Goal: Information Seeking & Learning: Learn about a topic

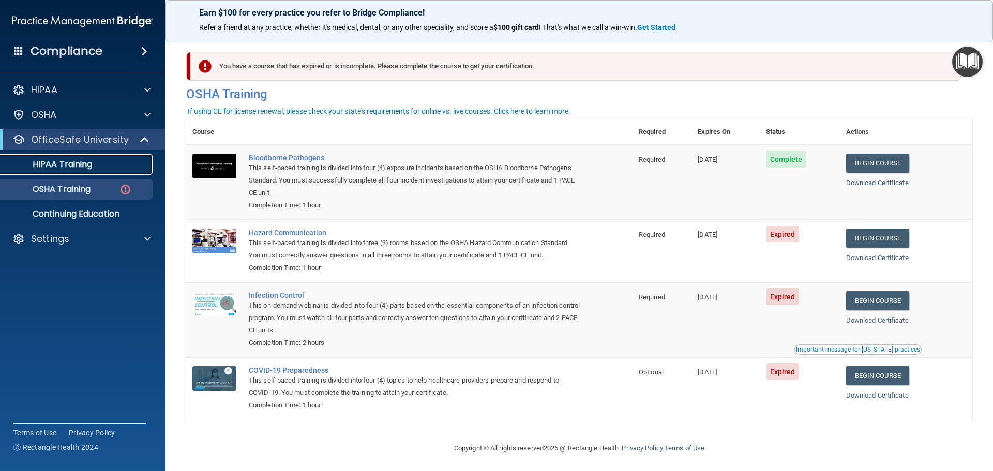
click at [57, 162] on p "HIPAA Training" at bounding box center [49, 164] width 85 height 10
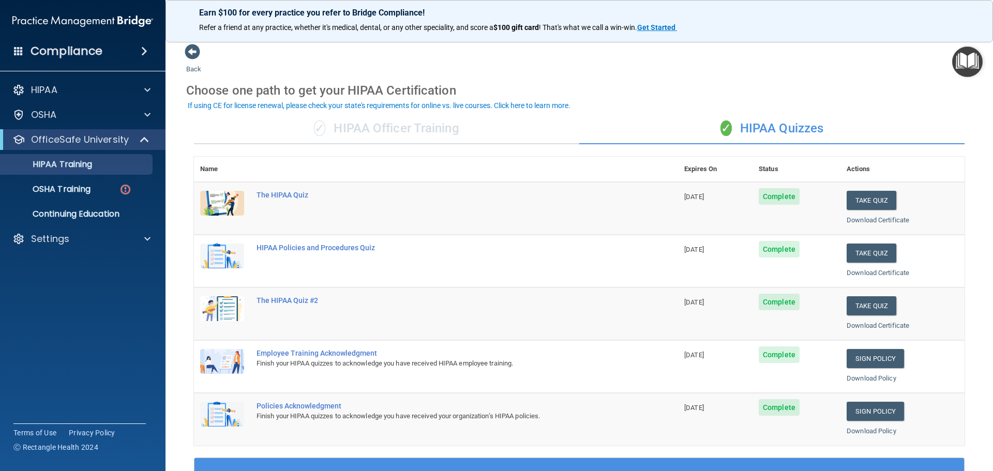
click at [244, 203] on td at bounding box center [222, 208] width 56 height 53
click at [263, 195] on div "The HIPAA Quiz" at bounding box center [441, 195] width 370 height 8
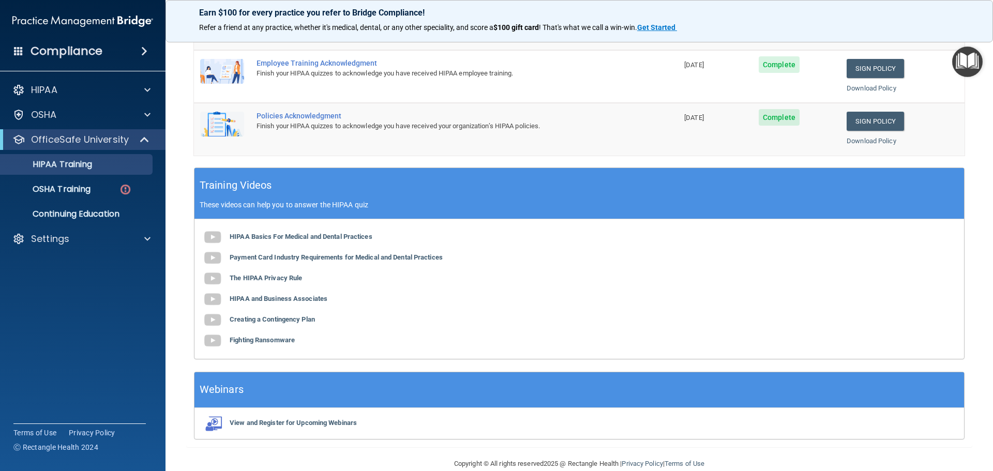
scroll to position [308, 0]
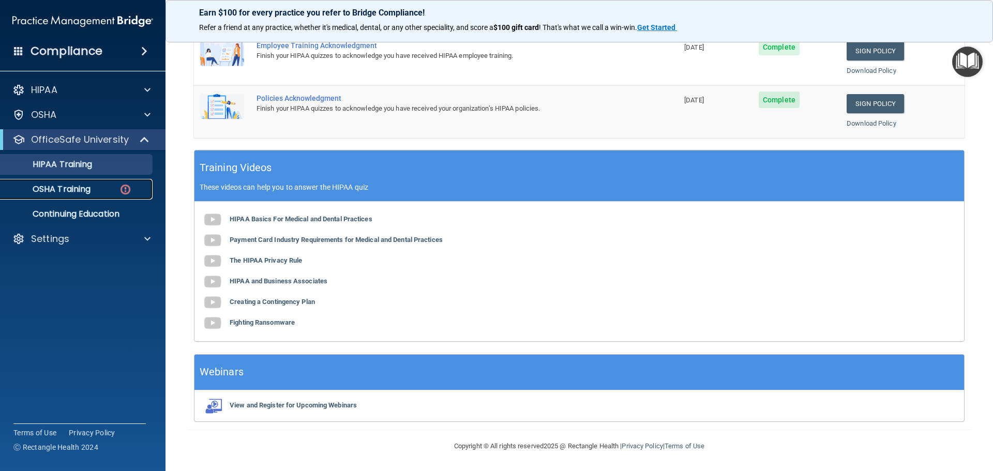
click at [126, 189] on img at bounding box center [125, 189] width 13 height 13
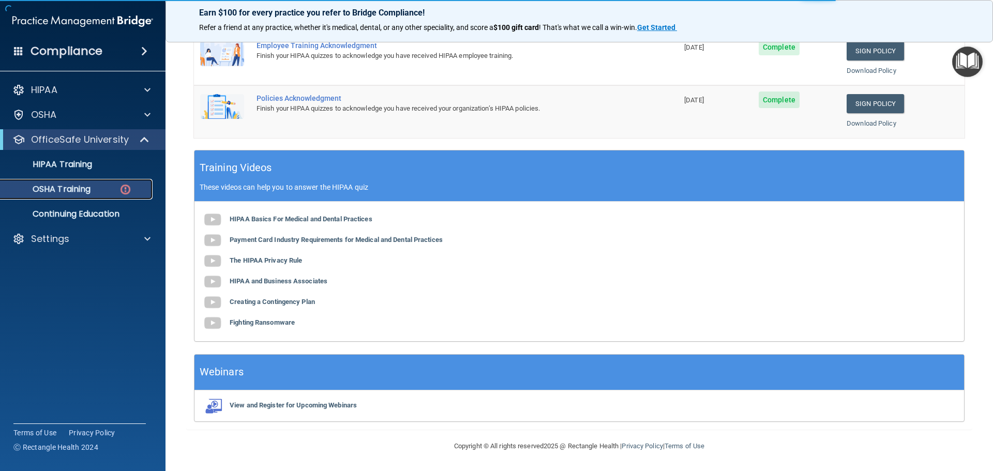
scroll to position [5, 0]
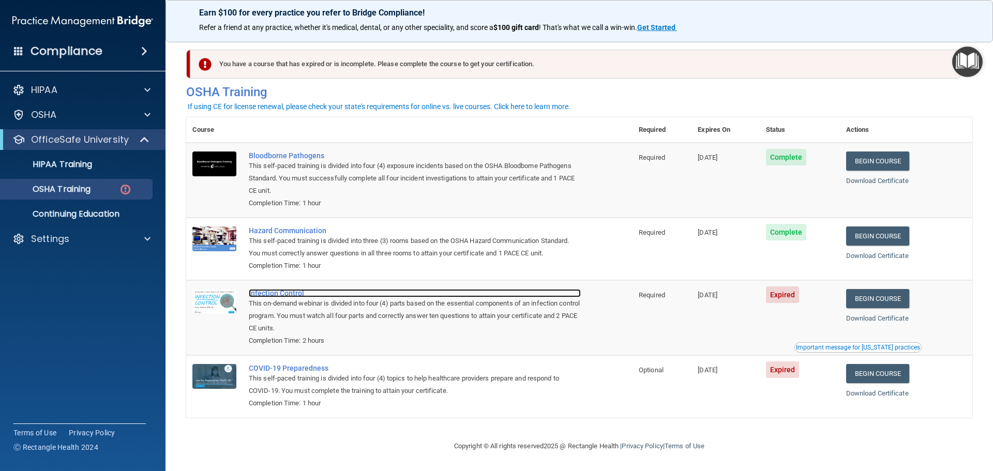
click at [267, 291] on div "Infection Control" at bounding box center [415, 293] width 332 height 8
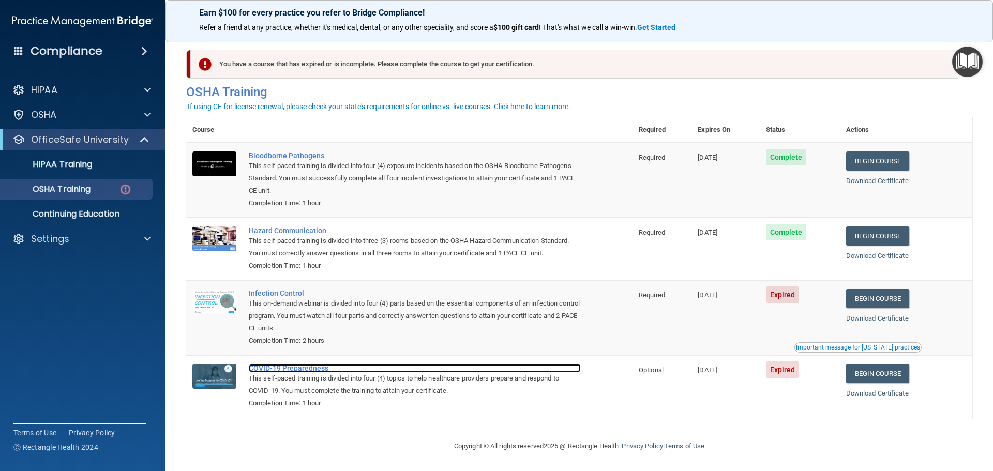
click at [280, 367] on div "COVID-19 Preparedness" at bounding box center [415, 368] width 332 height 8
click at [84, 187] on p "OSHA Training" at bounding box center [49, 189] width 84 height 10
click at [420, 307] on div "This on-demand webinar is divided into four (4) parts based on the essential co…" at bounding box center [415, 315] width 332 height 37
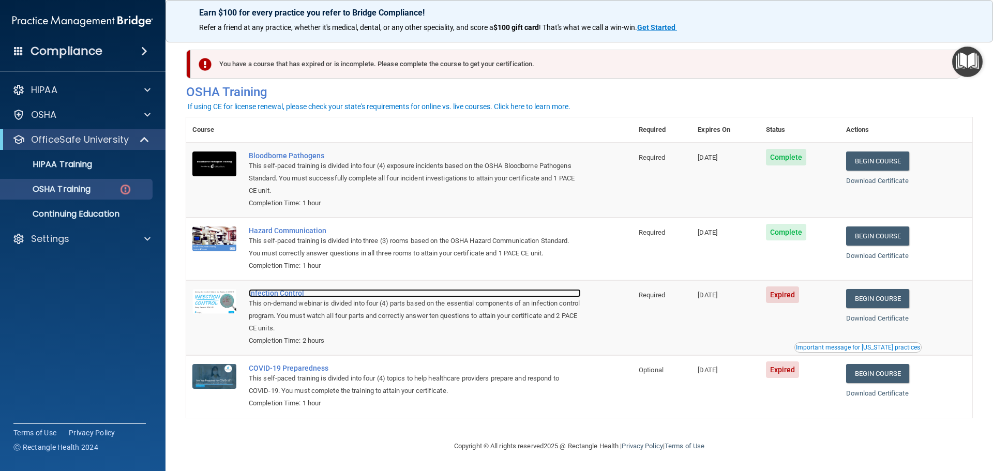
click at [265, 294] on div "Infection Control" at bounding box center [415, 293] width 332 height 8
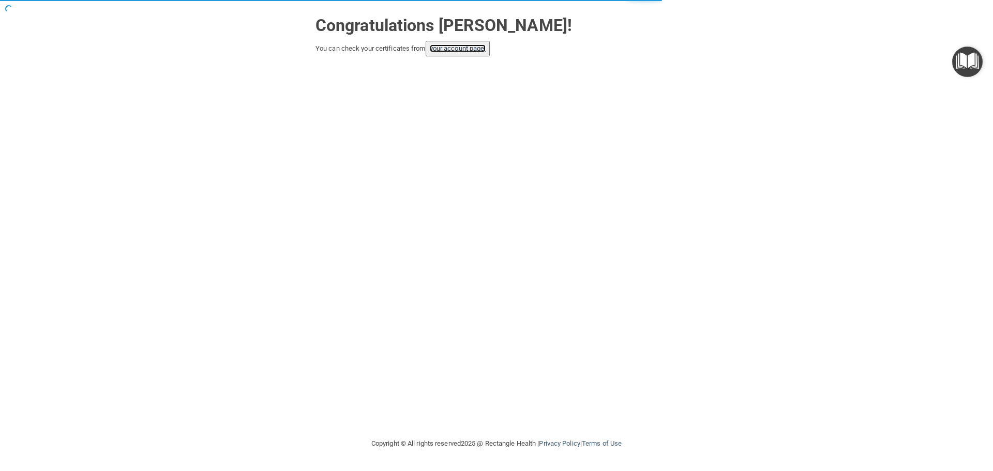
click at [453, 46] on link "your account page!" at bounding box center [458, 48] width 56 height 8
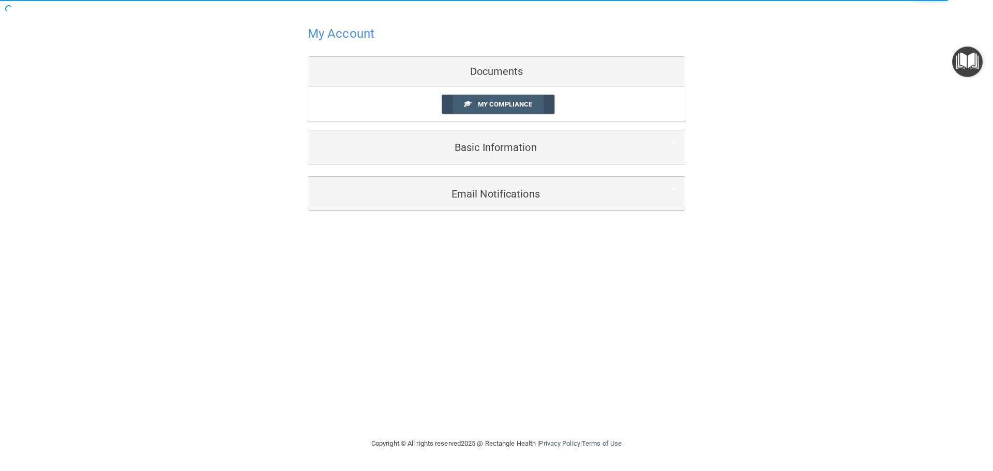
click at [474, 100] on link "My Compliance" at bounding box center [497, 104] width 113 height 19
click at [481, 104] on span "My Compliance" at bounding box center [505, 104] width 54 height 8
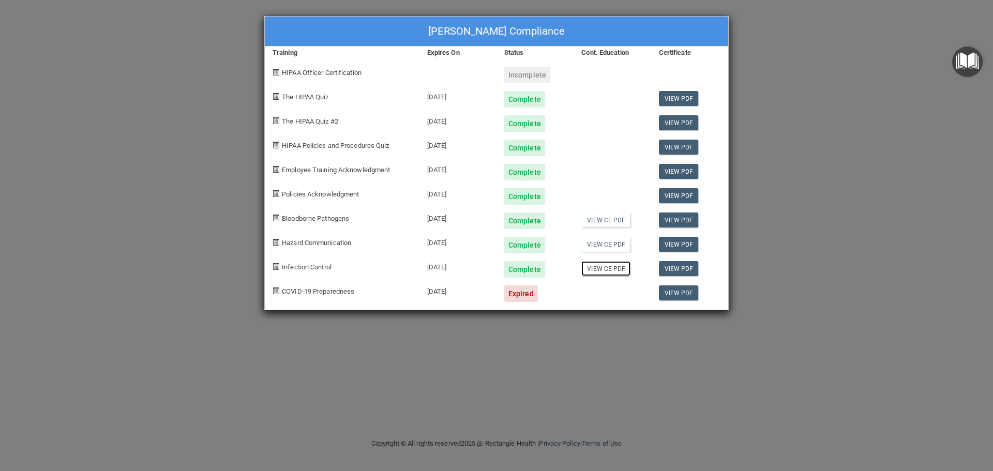
click at [597, 269] on link "View CE PDF" at bounding box center [605, 268] width 49 height 15
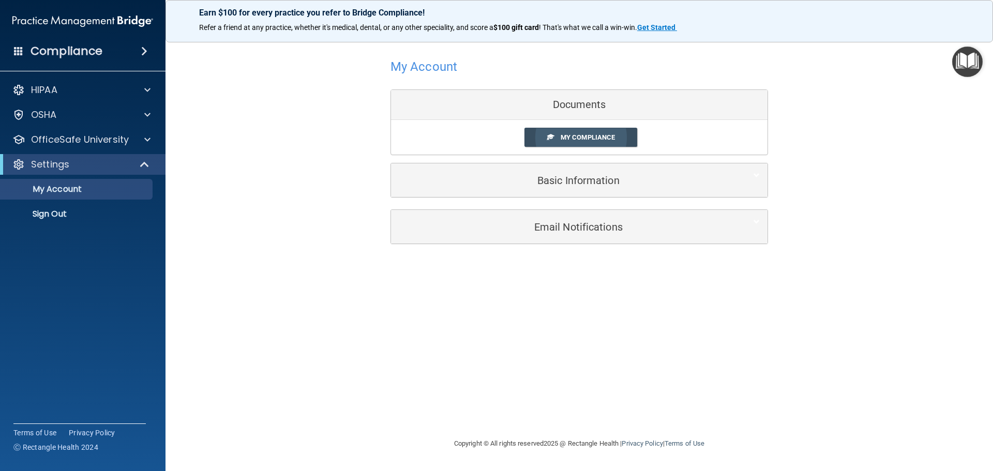
click at [580, 136] on span "My Compliance" at bounding box center [587, 137] width 54 height 8
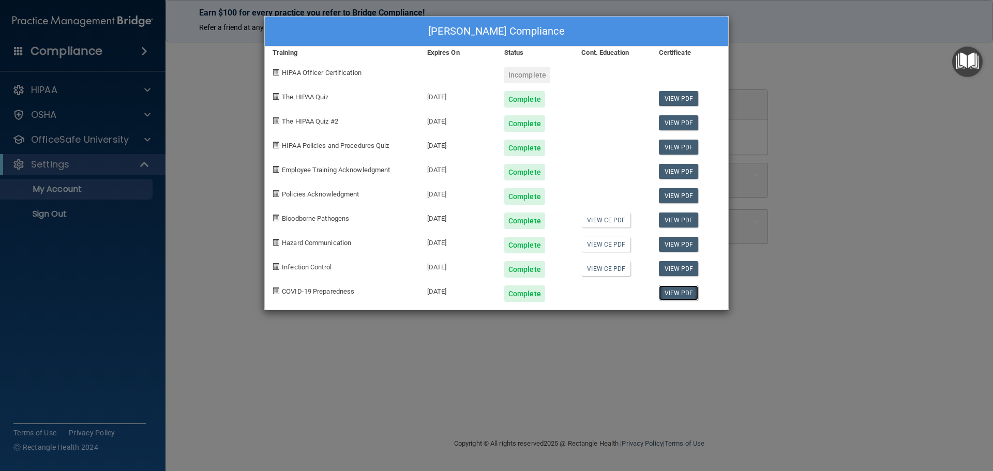
click at [674, 293] on link "View PDF" at bounding box center [679, 292] width 40 height 15
click at [221, 110] on div "[PERSON_NAME] Compliance Training Expires On Status Cont. Education Certificate…" at bounding box center [496, 235] width 993 height 471
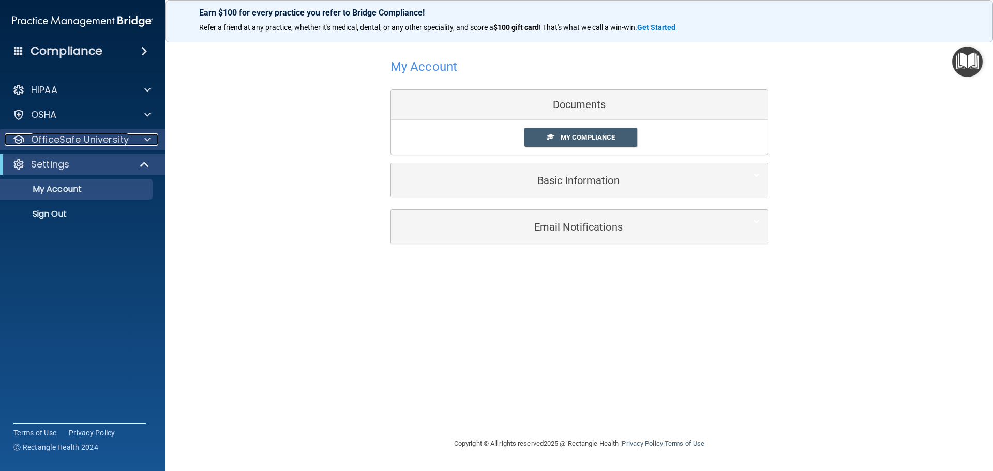
click at [42, 135] on p "OfficeSafe University" at bounding box center [80, 139] width 98 height 12
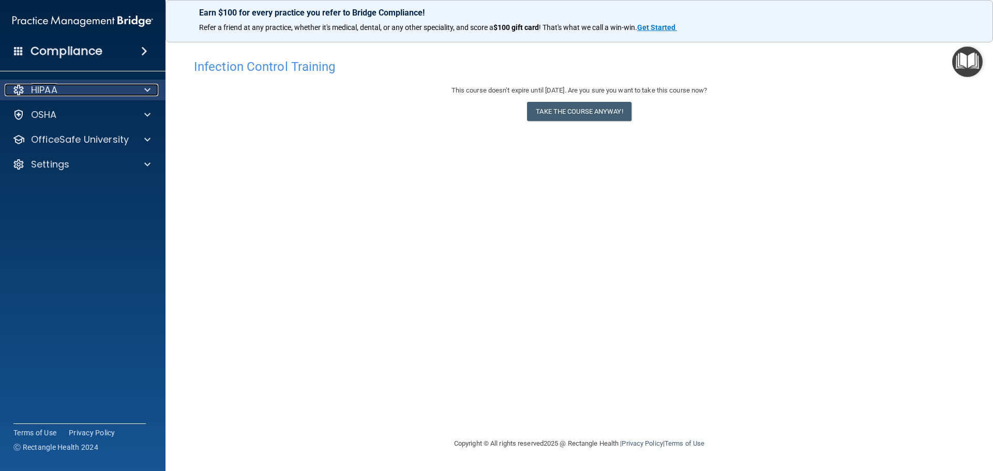
click at [52, 90] on p "HIPAA" at bounding box center [44, 90] width 26 height 12
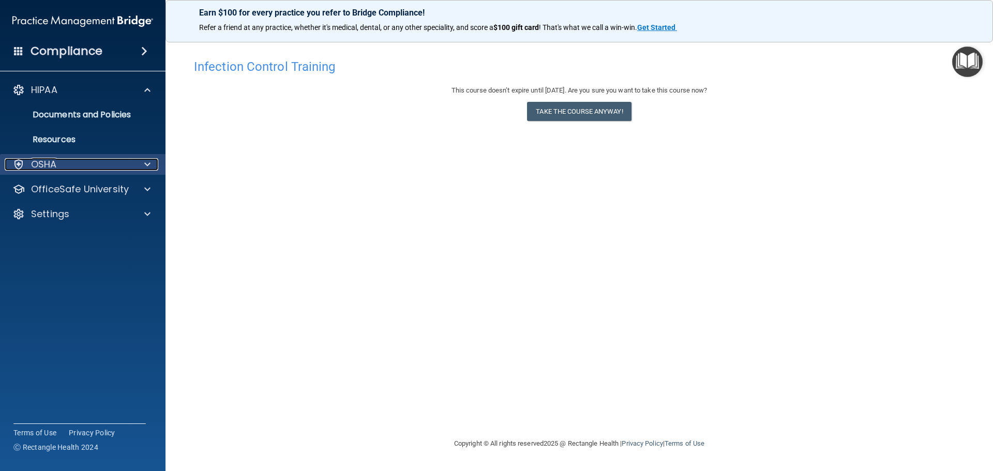
click at [40, 165] on p "OSHA" at bounding box center [44, 164] width 26 height 12
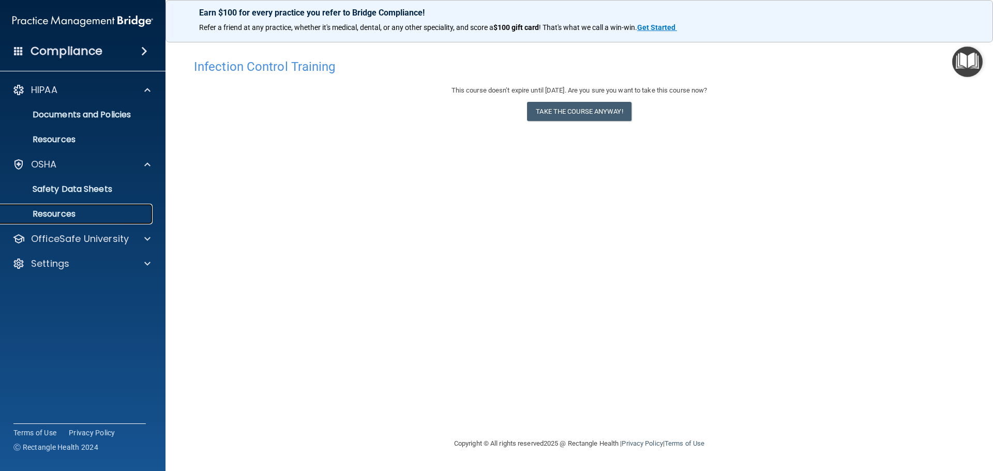
click at [38, 215] on p "Resources" at bounding box center [77, 214] width 141 height 10
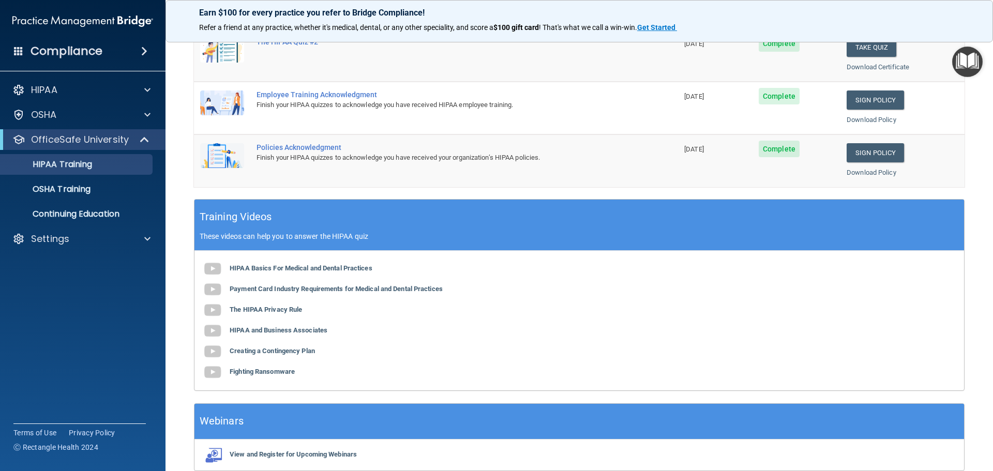
scroll to position [308, 0]
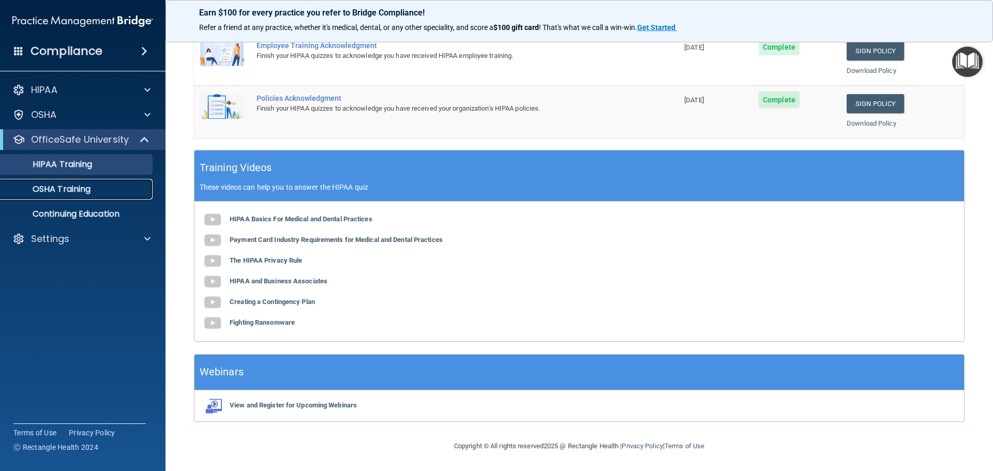
click at [56, 193] on p "OSHA Training" at bounding box center [49, 189] width 84 height 10
